Goal: Information Seeking & Learning: Find specific fact

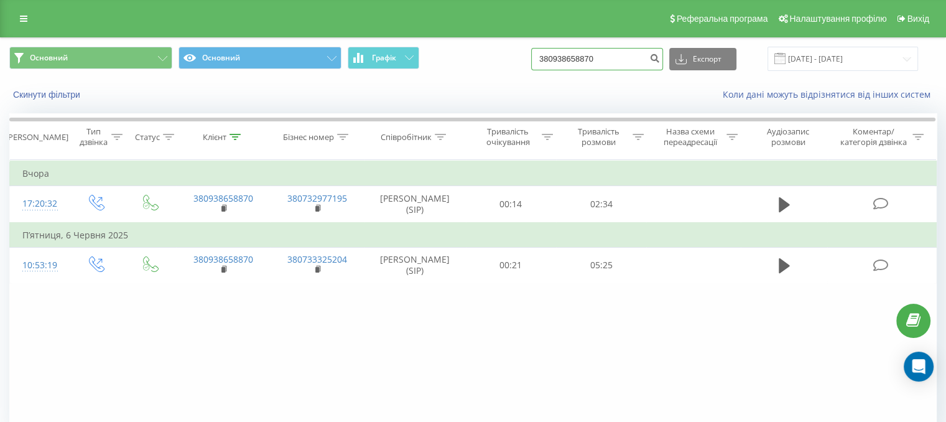
drag, startPoint x: 620, startPoint y: 62, endPoint x: 562, endPoint y: 56, distance: 58.2
click at [515, 63] on div "Основний Основний Графік 380938658870 Експорт .csv .xls .xlsx 19.05.2025 - 19.0…" at bounding box center [473, 59] width 928 height 24
paste input "6728232621900"
click at [627, 61] on input "3806728232621900" at bounding box center [597, 59] width 132 height 22
drag, startPoint x: 635, startPoint y: 62, endPoint x: 502, endPoint y: 59, distance: 132.6
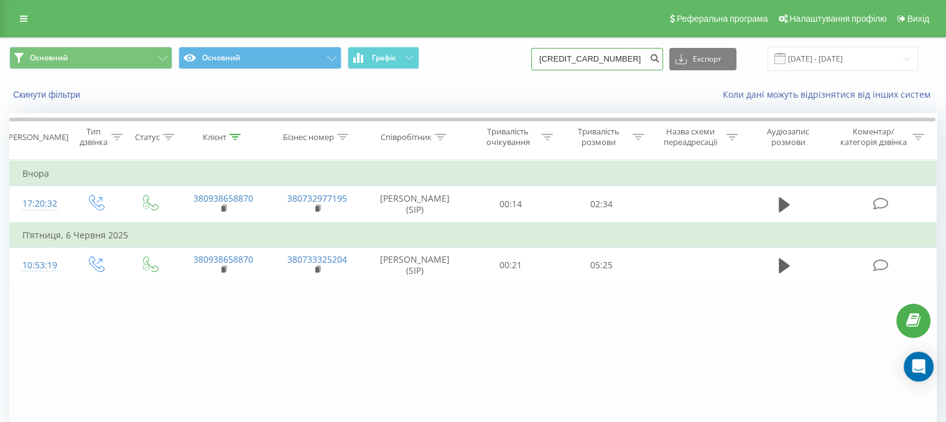
click at [501, 60] on div "Основний Основний Графік 3806728232621900 Експорт .csv .xls .xlsx 19.05.2025 - …" at bounding box center [473, 59] width 928 height 24
paste input
drag, startPoint x: 638, startPoint y: 60, endPoint x: 483, endPoint y: 65, distance: 155.0
click at [484, 65] on div "Основний Основний Графік 3806728232621900 Експорт .csv .xls .xlsx 19.05.2025 - …" at bounding box center [473, 59] width 928 height 24
paste input
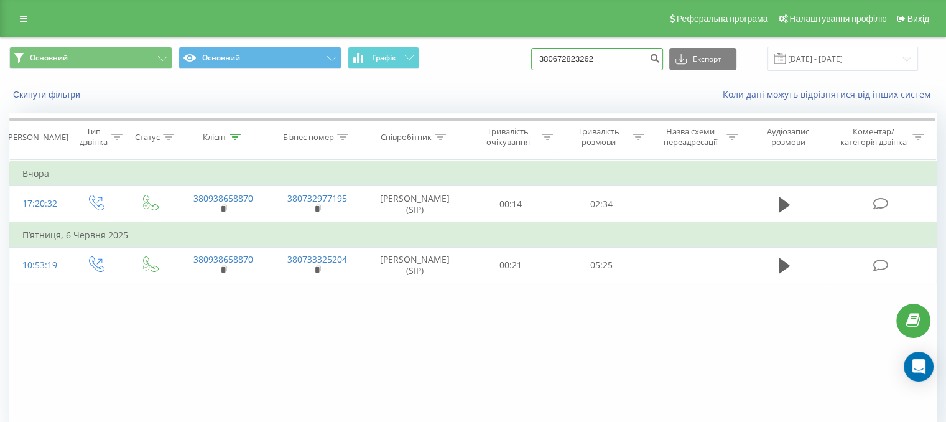
type input "380672823262"
click at [657, 55] on button "submit" at bounding box center [654, 59] width 17 height 22
click at [660, 58] on icon "submit" at bounding box center [655, 56] width 11 height 7
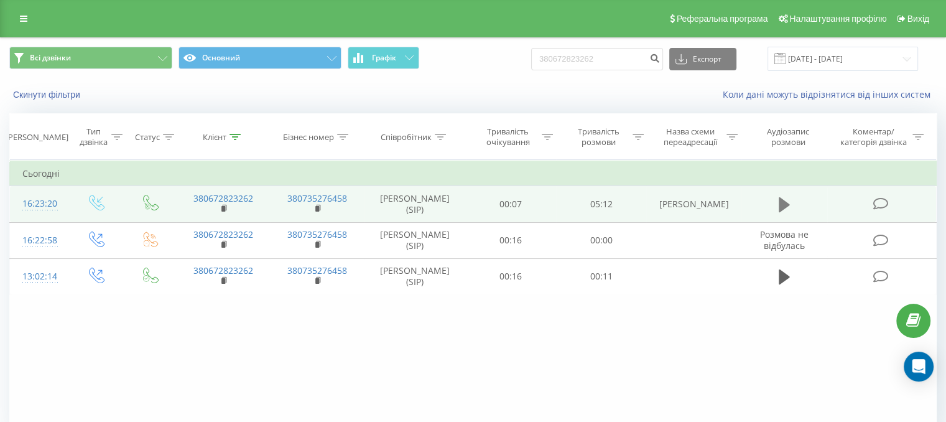
click at [787, 207] on icon at bounding box center [784, 204] width 11 height 17
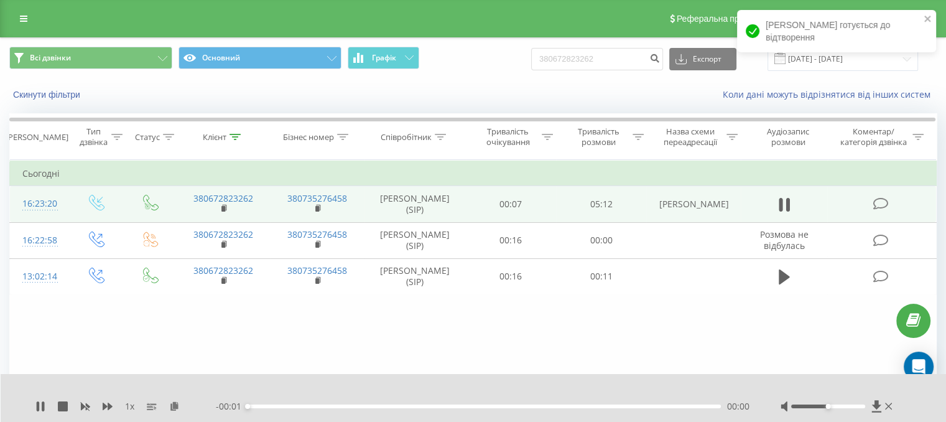
click at [347, 406] on div "00:00" at bounding box center [484, 406] width 473 height 4
click at [356, 403] on div "- 05:11 00:00 00:00" at bounding box center [483, 406] width 534 height 12
click at [345, 406] on div "00:00" at bounding box center [484, 406] width 473 height 4
click at [594, 406] on div "01:05" at bounding box center [484, 406] width 473 height 4
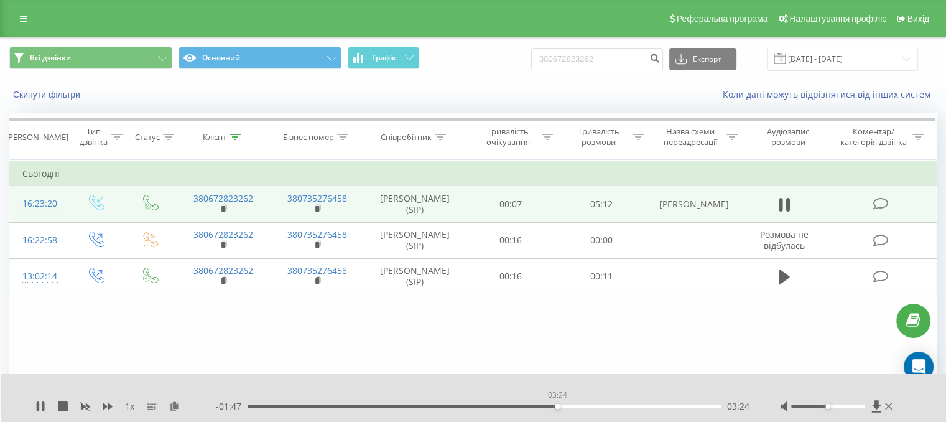
click at [557, 406] on div "03:24" at bounding box center [484, 406] width 473 height 4
click at [577, 406] on div "03:25" at bounding box center [484, 406] width 473 height 4
click at [523, 408] on div "00:00" at bounding box center [484, 406] width 473 height 4
click at [460, 404] on div "02:20" at bounding box center [484, 406] width 473 height 4
click at [427, 408] on div "02:21" at bounding box center [484, 406] width 473 height 4
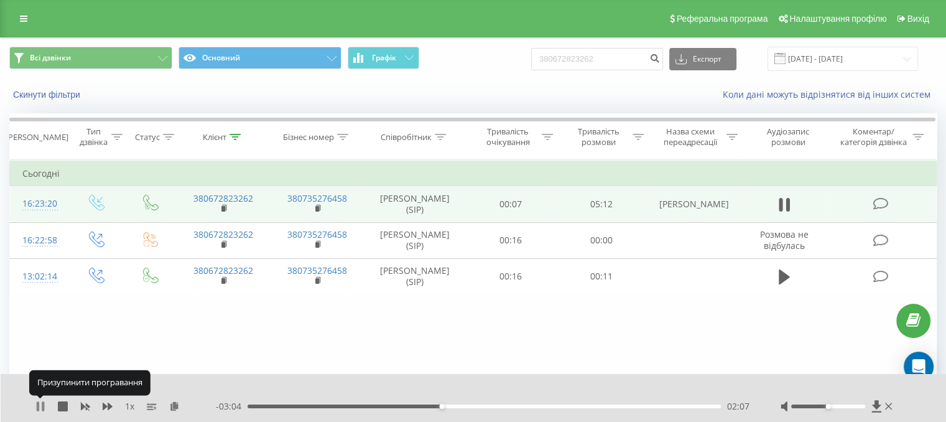
click at [42, 404] on icon at bounding box center [43, 406] width 2 height 10
